Goal: Find contact information: Obtain details needed to contact an individual or organization

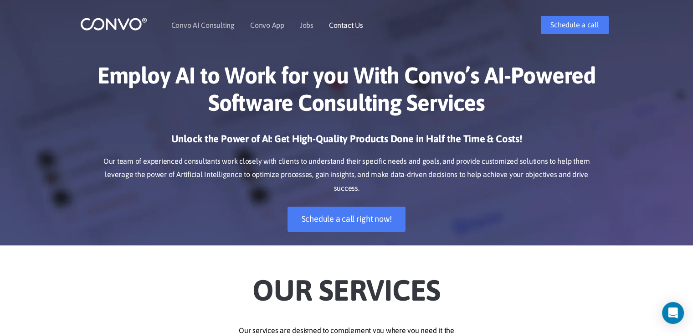
click at [346, 21] on link "Contact Us" at bounding box center [346, 24] width 34 height 7
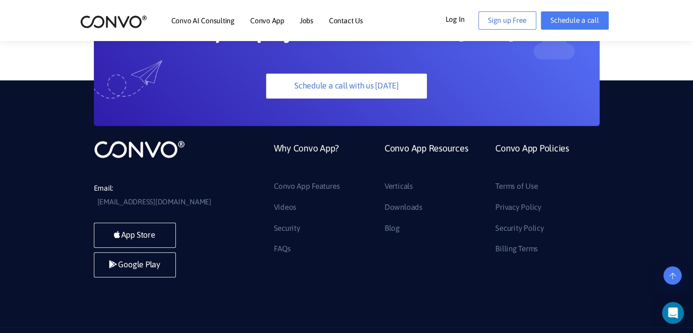
scroll to position [759, 0]
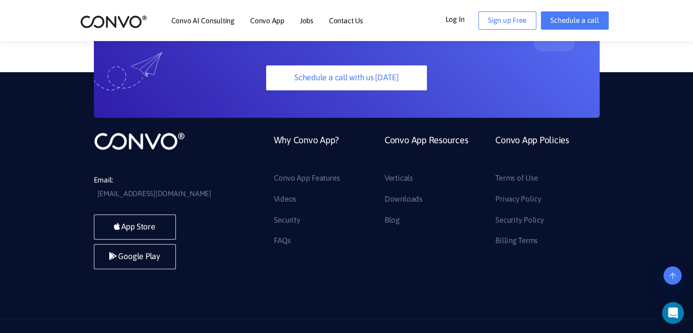
click at [591, 332] on icon at bounding box center [591, 338] width 11 height 11
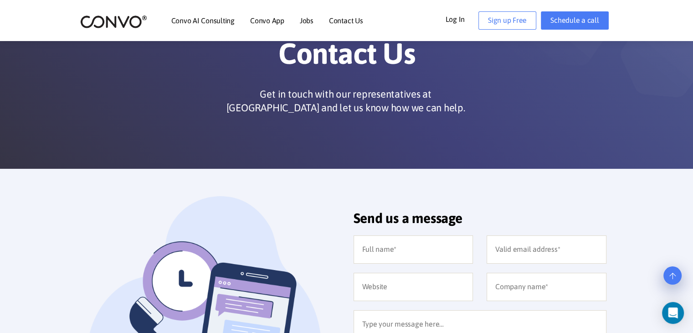
scroll to position [0, 0]
